Goal: Navigation & Orientation: Find specific page/section

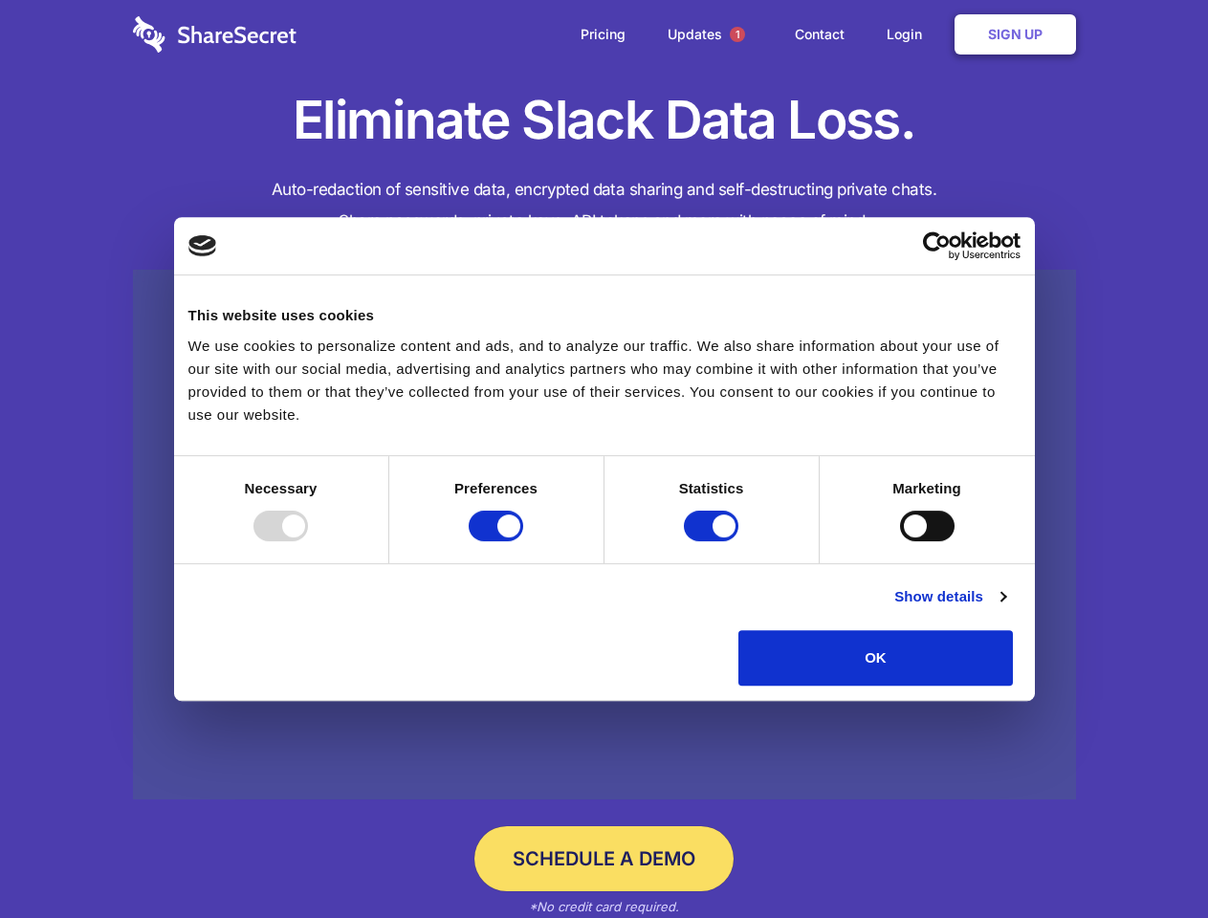
click at [308, 541] on div at bounding box center [281, 526] width 55 height 31
click at [523, 541] on input "Preferences" at bounding box center [496, 526] width 55 height 31
checkbox input "false"
click at [714, 541] on input "Statistics" at bounding box center [711, 526] width 55 height 31
checkbox input "false"
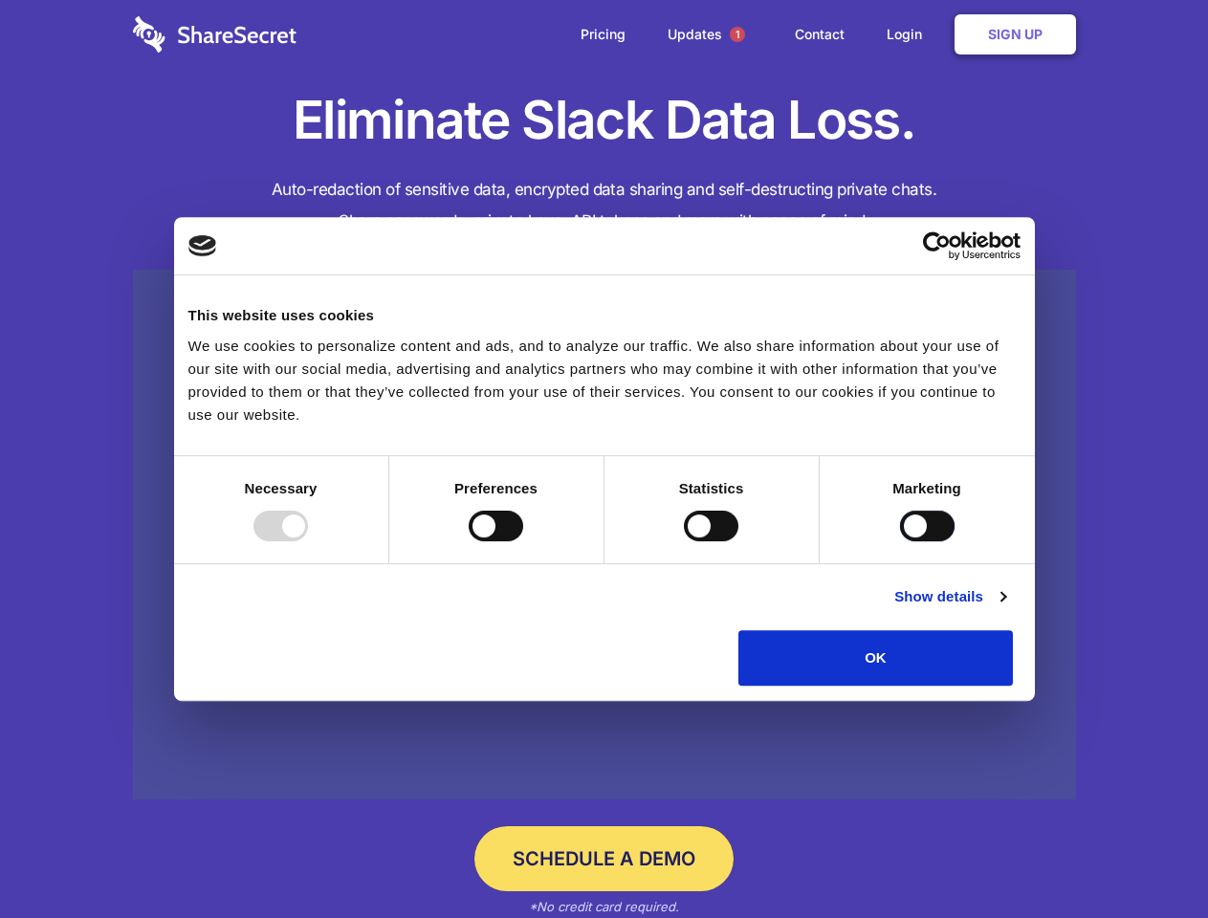
click at [900, 541] on input "Marketing" at bounding box center [927, 526] width 55 height 31
checkbox input "true"
click at [1005, 608] on link "Show details" at bounding box center [950, 596] width 111 height 23
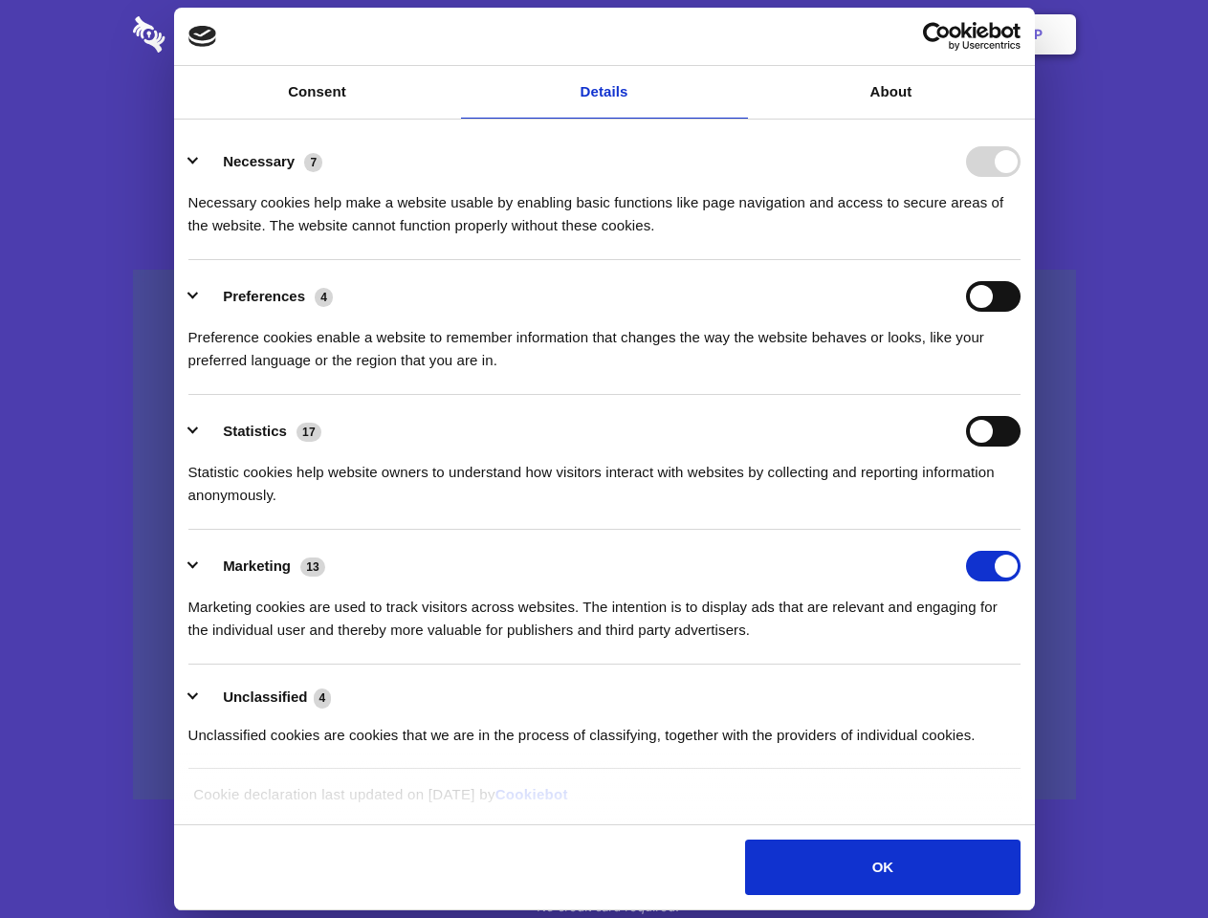
click at [1021, 260] on li "Necessary 7 Necessary cookies help make a website usable by enabling basic func…" at bounding box center [604, 192] width 832 height 135
click at [737, 34] on span "1" at bounding box center [737, 34] width 15 height 15
